Goal: Task Accomplishment & Management: Manage account settings

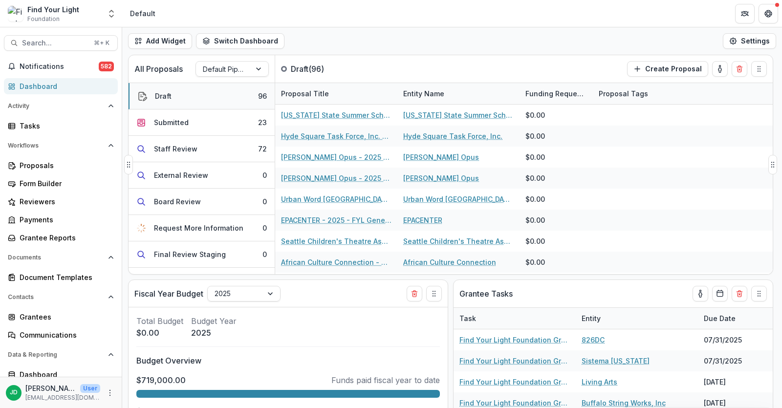
click at [211, 92] on button "Draft 96" at bounding box center [201, 96] width 146 height 26
click at [35, 43] on span "Search..." at bounding box center [55, 43] width 66 height 8
type input "**********"
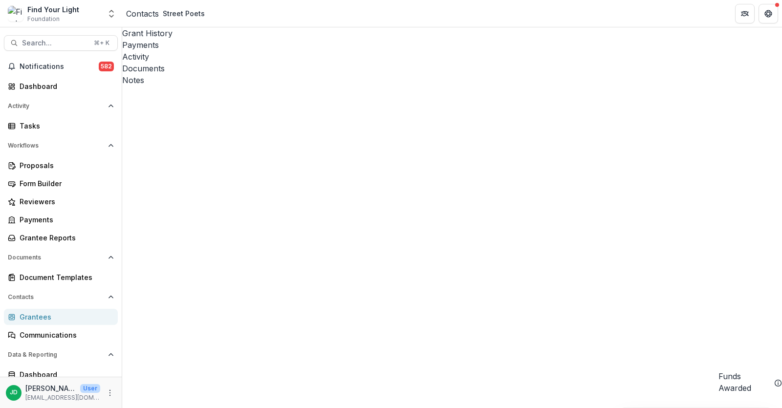
click at [327, 74] on div "Notes" at bounding box center [451, 80] width 659 height 12
click at [171, 86] on button "New Note" at bounding box center [146, 92] width 49 height 12
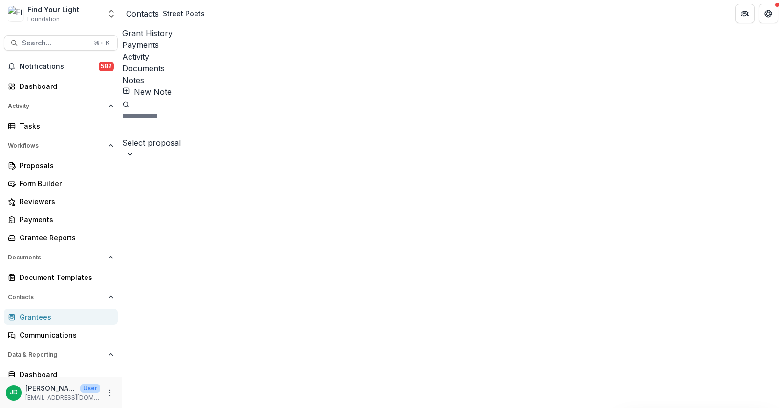
drag, startPoint x: 339, startPoint y: 365, endPoint x: 253, endPoint y: 363, distance: 86.5
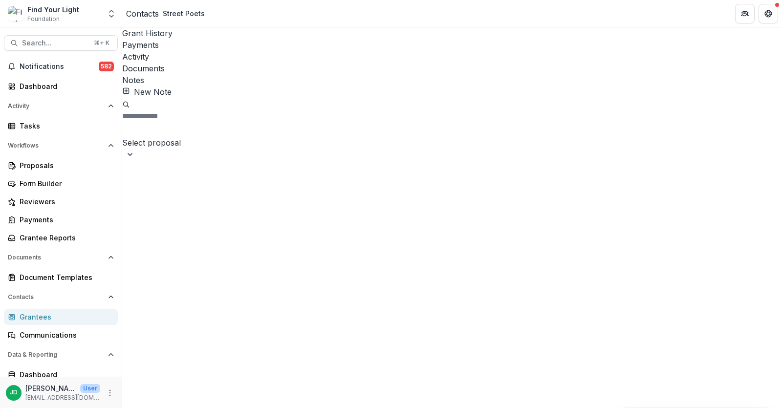
drag, startPoint x: 350, startPoint y: 359, endPoint x: 251, endPoint y: 353, distance: 99.4
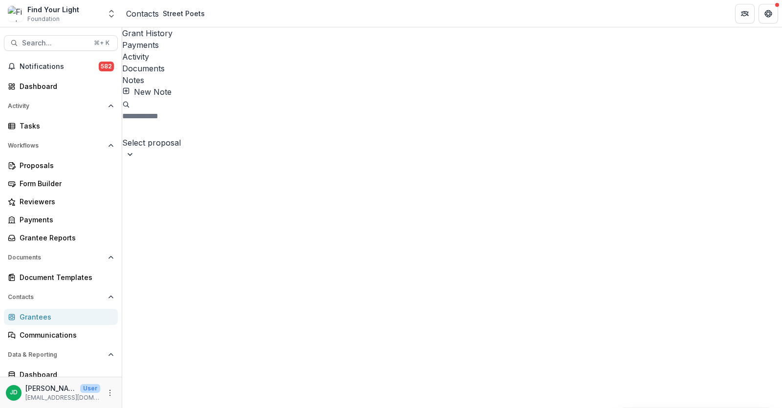
click at [34, 39] on span "Search..." at bounding box center [55, 43] width 66 height 8
type input "*******"
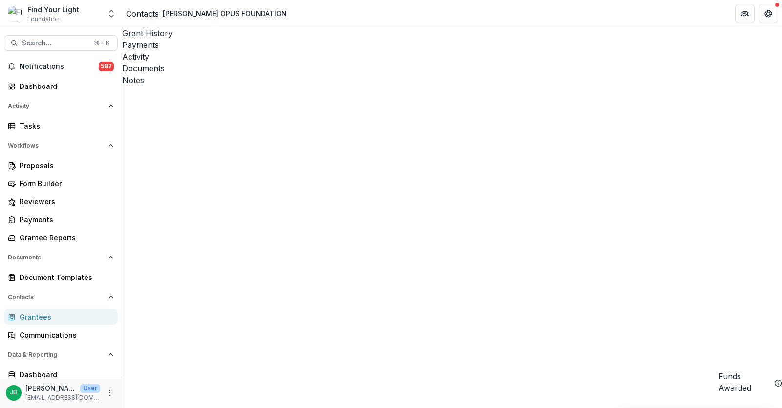
scroll to position [627, 0]
click at [337, 74] on div "Notes" at bounding box center [451, 80] width 659 height 12
click at [169, 86] on button "New Note" at bounding box center [146, 92] width 49 height 12
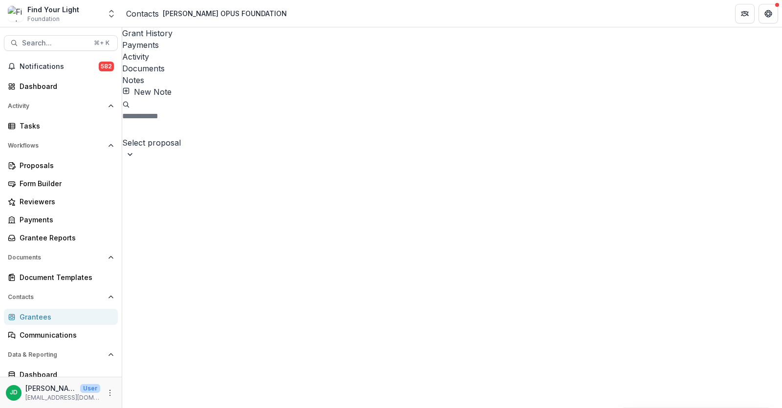
click at [148, 86] on button "New Note" at bounding box center [146, 92] width 49 height 12
drag, startPoint x: 266, startPoint y: 119, endPoint x: 511, endPoint y: 439, distance: 403.5
click at [511, 407] on html "**********" at bounding box center [391, 204] width 782 height 408
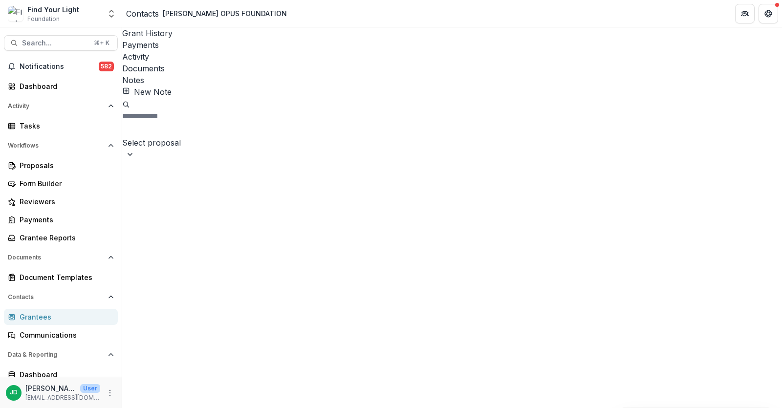
scroll to position [481, 0]
